Goal: Find contact information: Find contact information

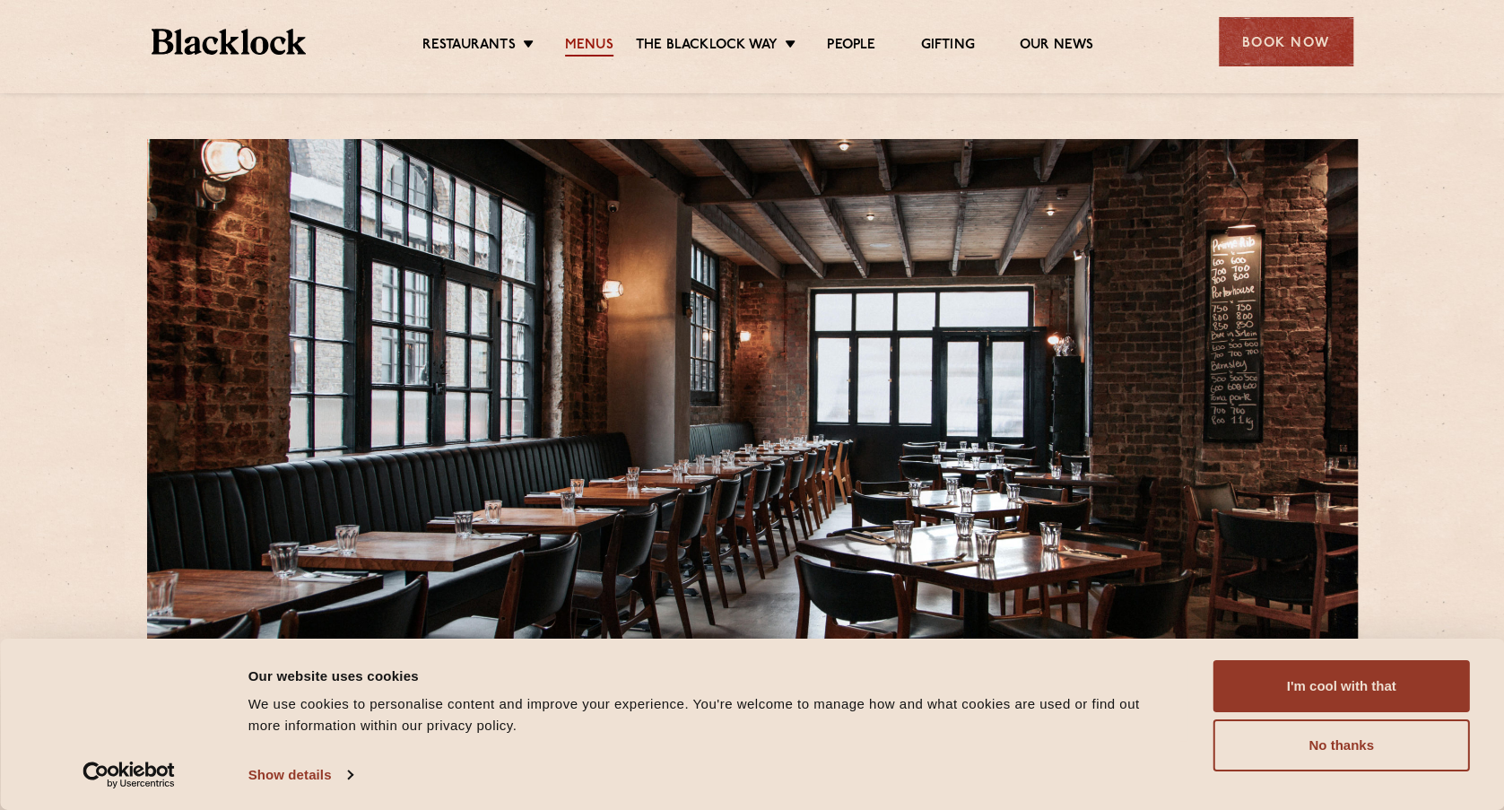
click at [603, 45] on link "Menus" at bounding box center [589, 47] width 48 height 20
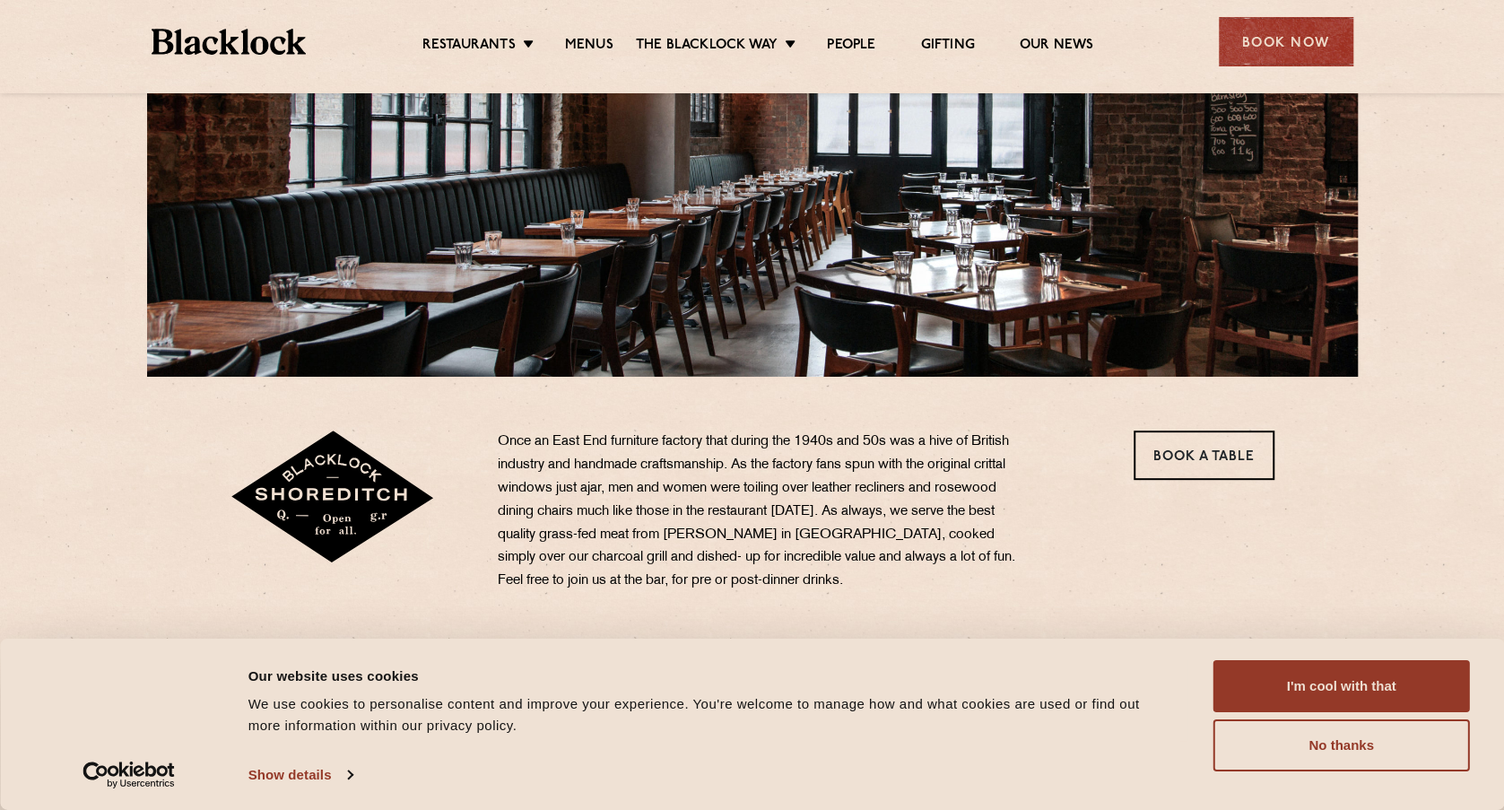
scroll to position [538, 0]
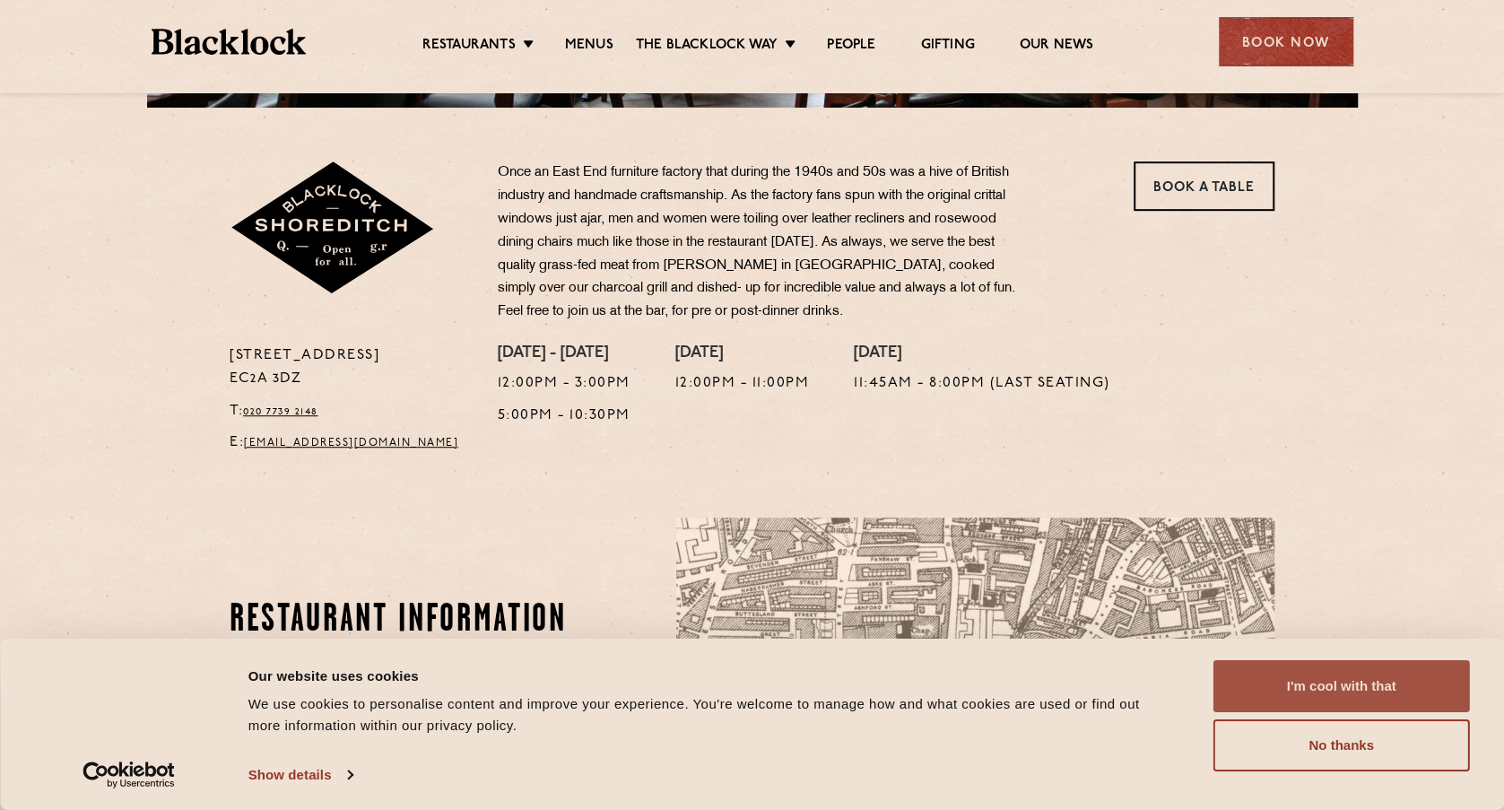
click at [1316, 693] on button "I'm cool with that" at bounding box center [1341, 686] width 256 height 52
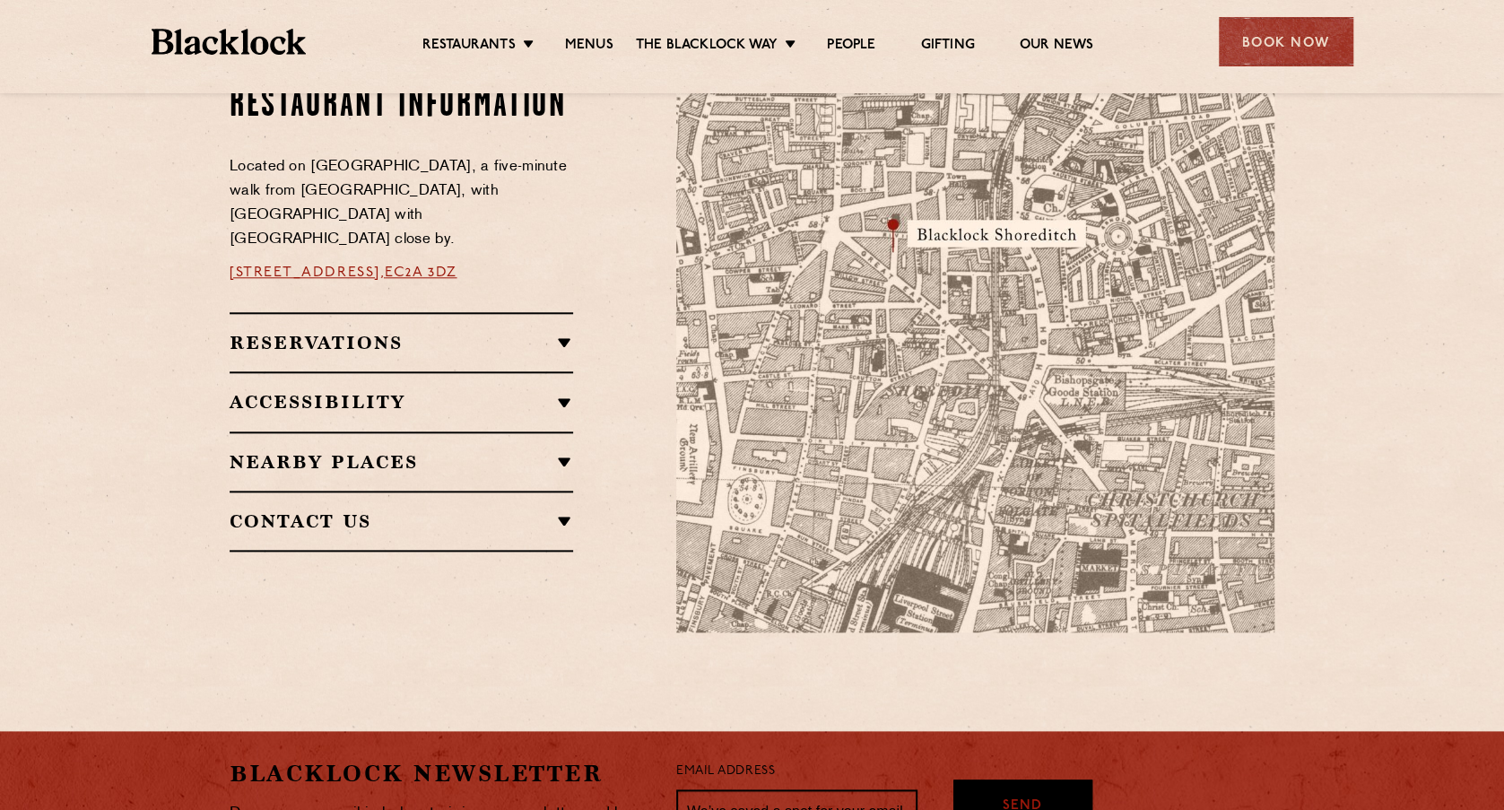
scroll to position [989, 0]
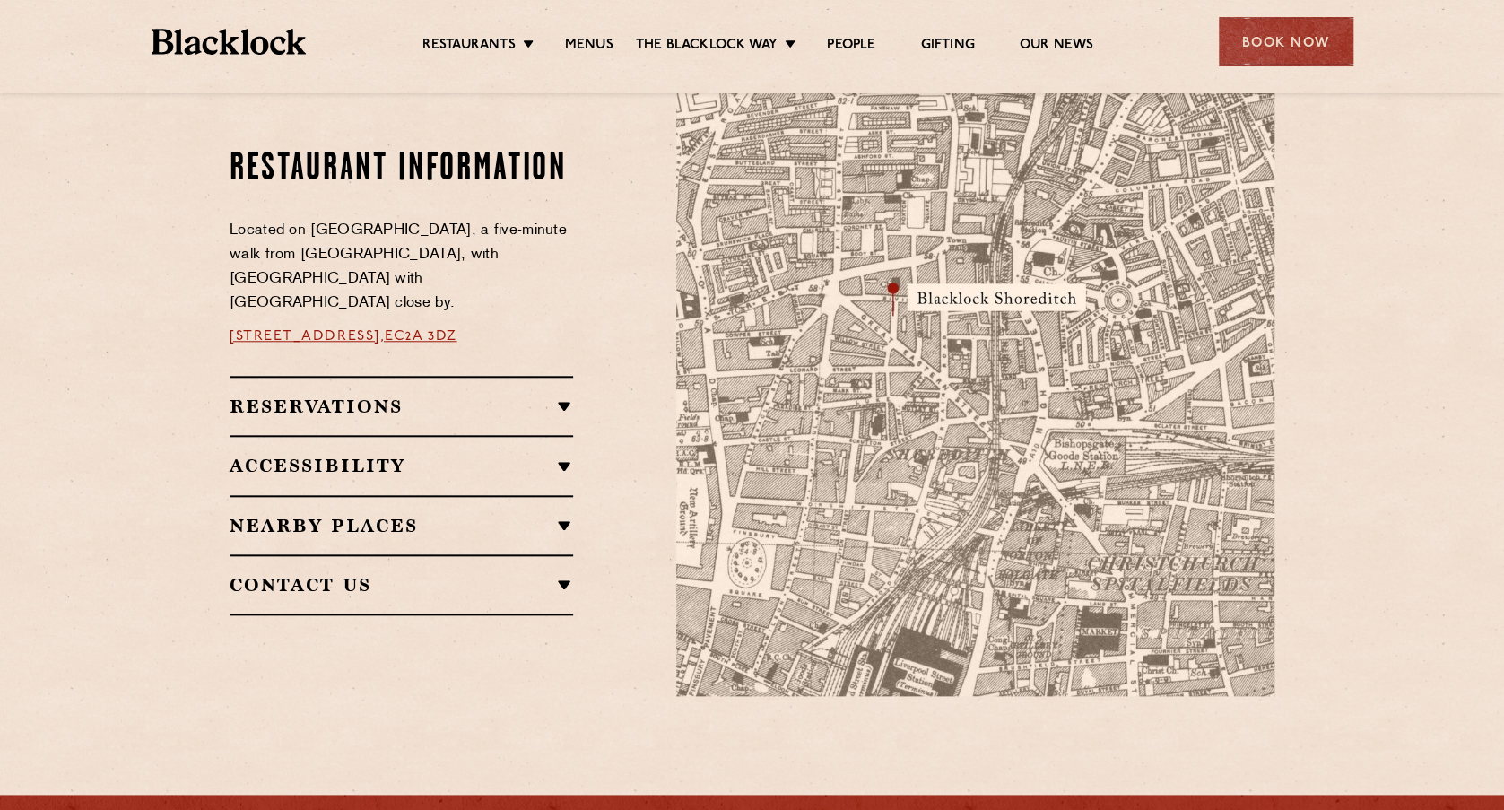
click at [569, 395] on h2 "Reservations" at bounding box center [401, 406] width 343 height 22
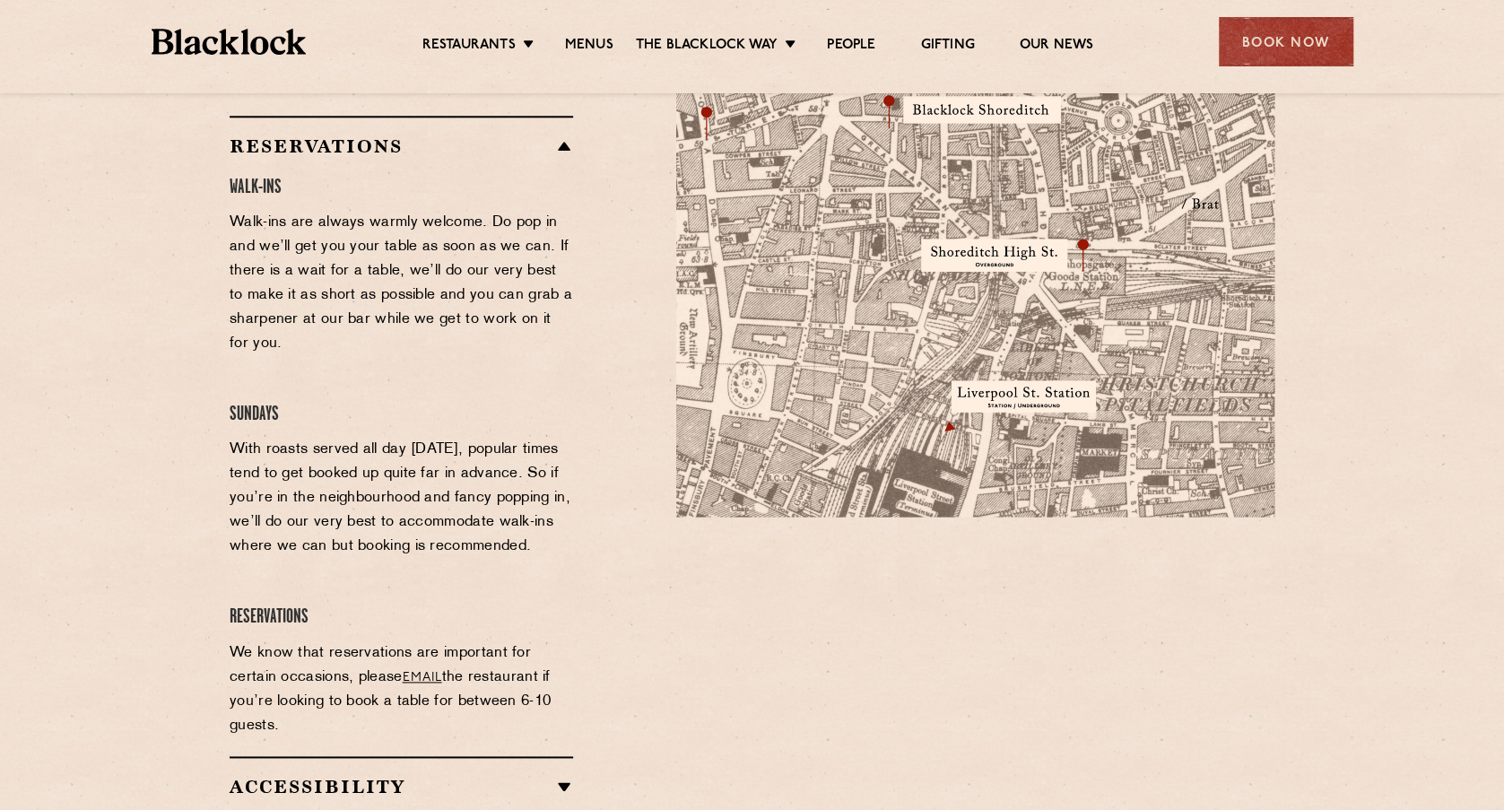
scroll to position [1258, 0]
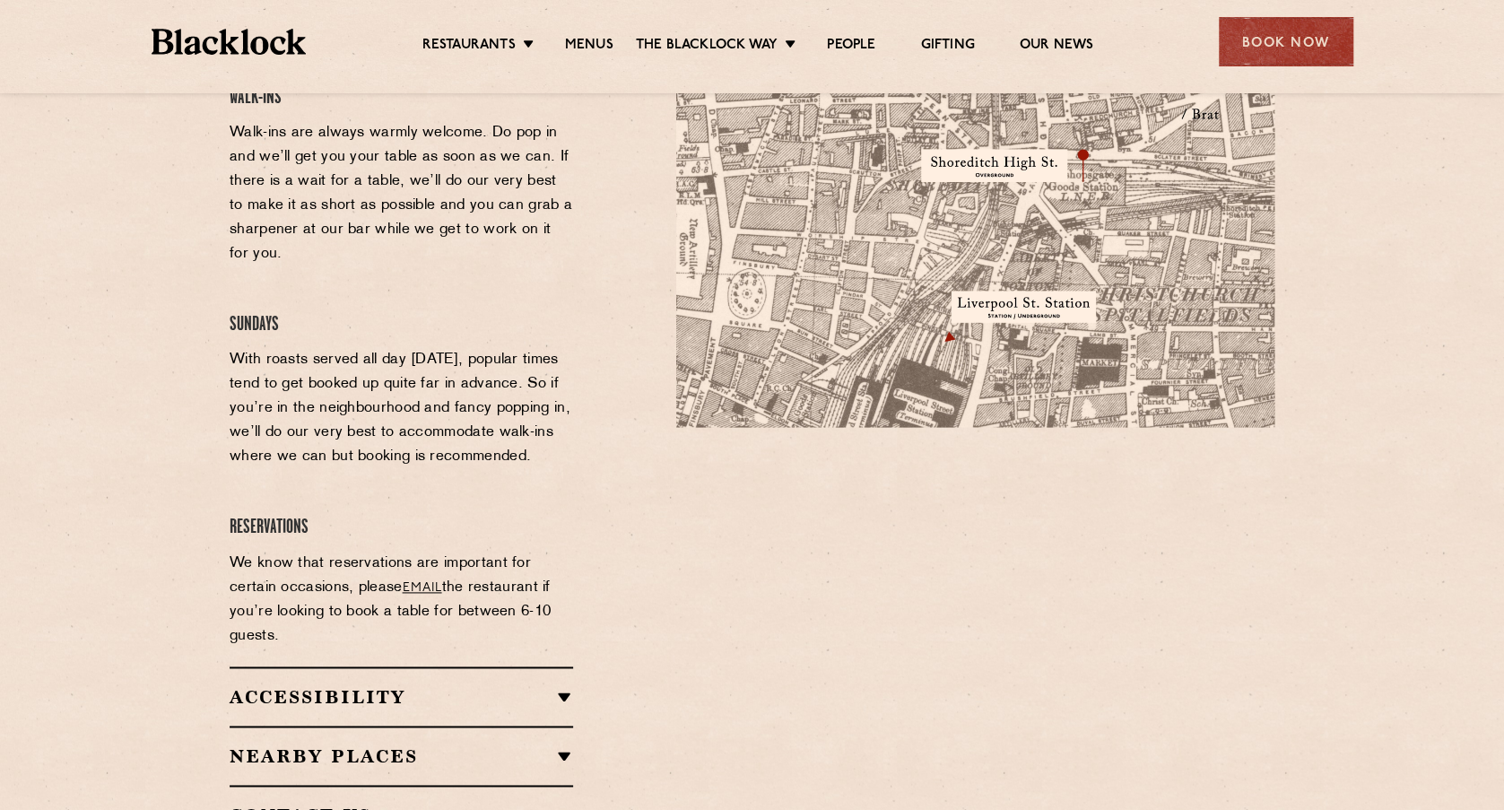
click at [429, 581] on link "email" at bounding box center [422, 587] width 39 height 13
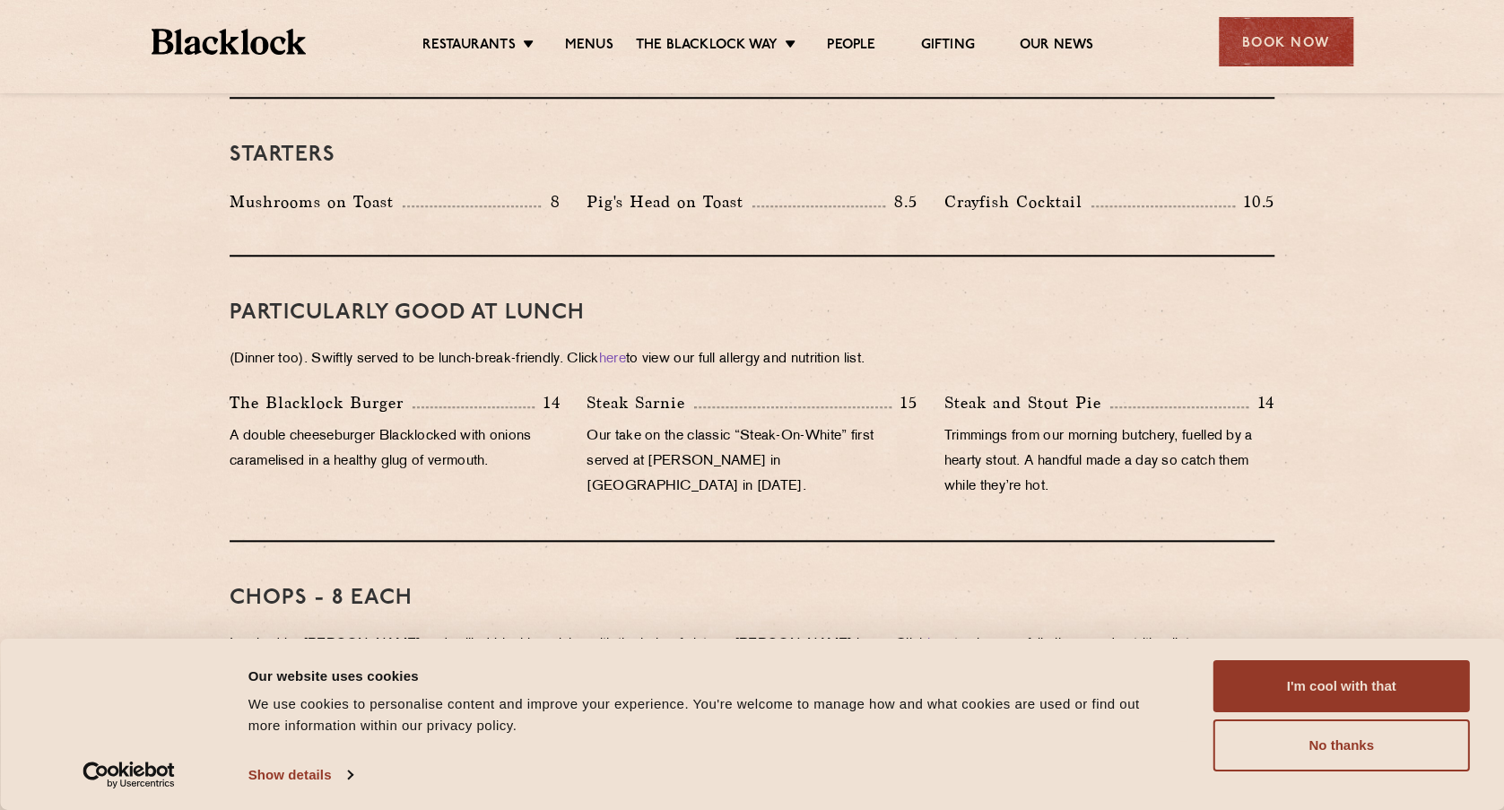
scroll to position [1076, 0]
